Goal: Transaction & Acquisition: Purchase product/service

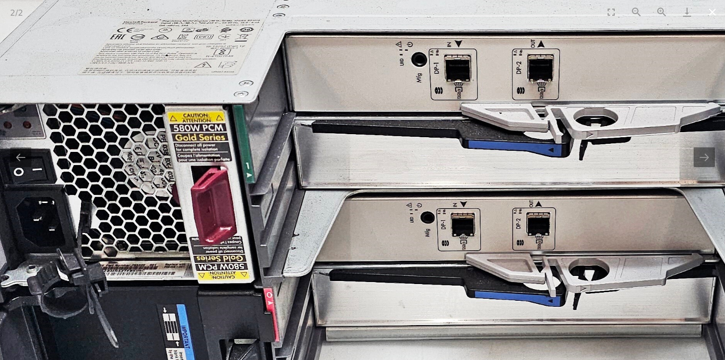
click at [710, 12] on button "Close gallery" at bounding box center [712, 12] width 25 height 24
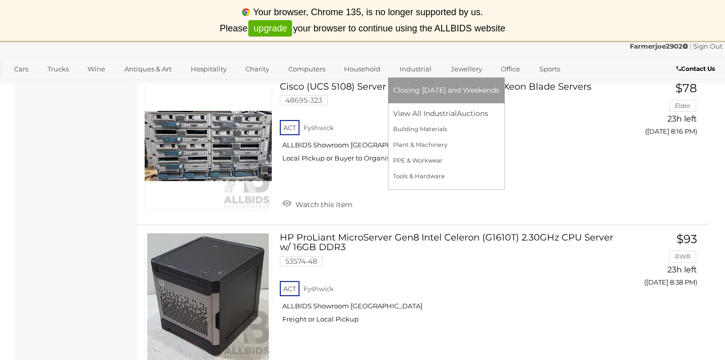
scroll to position [882, 0]
